Goal: Task Accomplishment & Management: Manage account settings

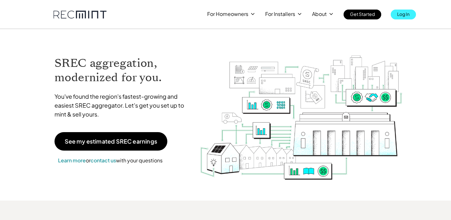
click at [396, 14] on link "Log In" at bounding box center [403, 15] width 25 height 10
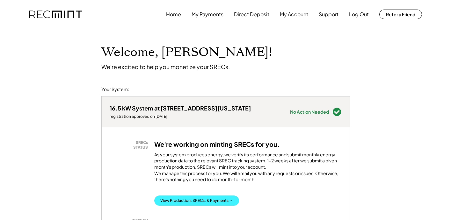
click at [184, 205] on button "View Production, SRECs, & Payments →" at bounding box center [196, 201] width 85 height 10
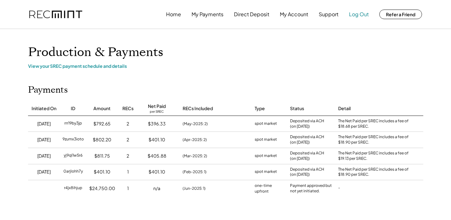
click at [360, 13] on button "Log Out" at bounding box center [359, 14] width 20 height 13
